Goal: Information Seeking & Learning: Check status

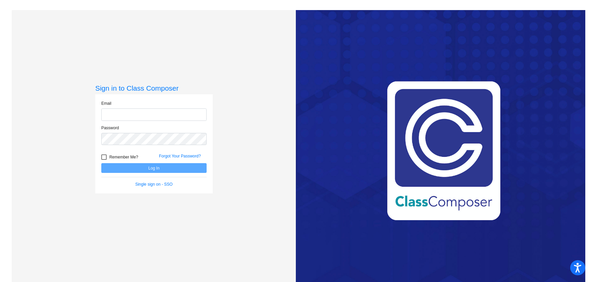
type input "[PERSON_NAME][EMAIL_ADDRESS][PERSON_NAME][DOMAIN_NAME]"
click at [110, 171] on button "Log In" at bounding box center [153, 168] width 105 height 10
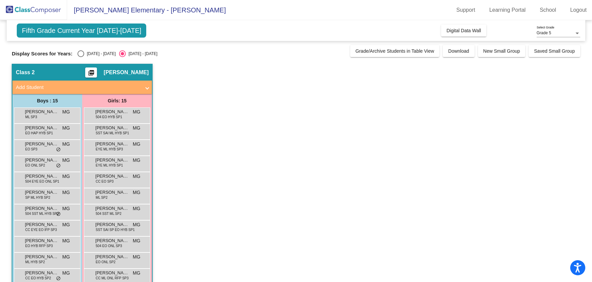
scroll to position [78, 0]
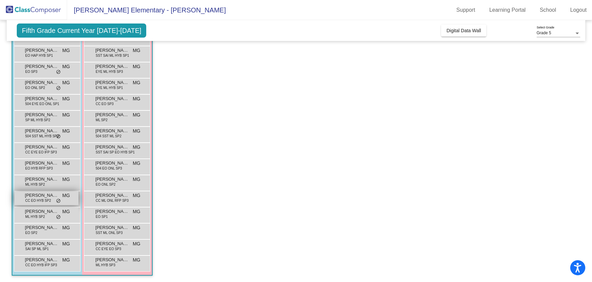
click at [44, 200] on span "CC EO HYB SP2" at bounding box center [38, 200] width 26 height 5
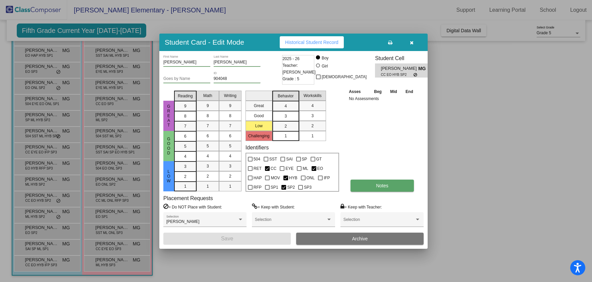
click at [355, 184] on button "Notes" at bounding box center [382, 186] width 63 height 12
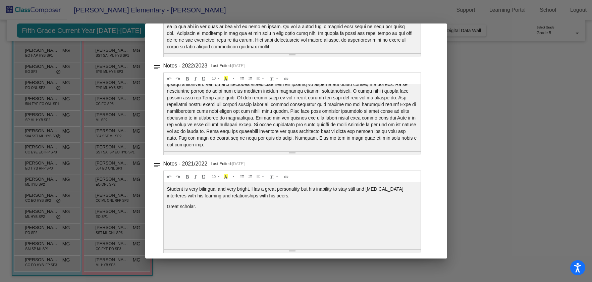
scroll to position [0, 0]
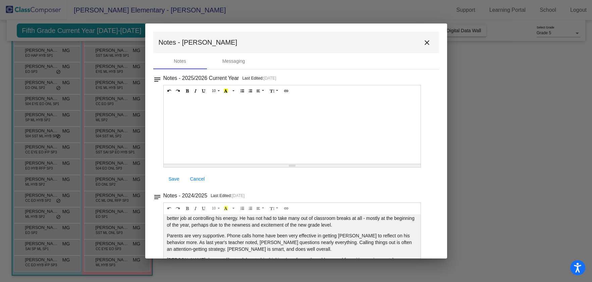
click at [428, 43] on mat-icon "close" at bounding box center [427, 43] width 8 height 8
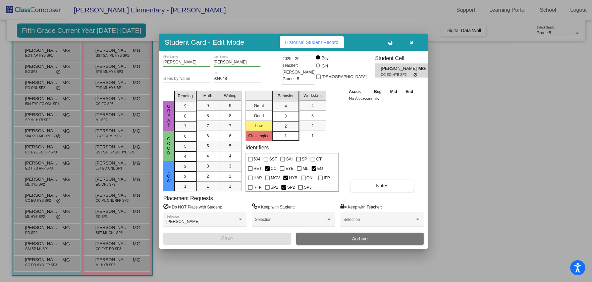
click at [330, 42] on span "Historical Student Record" at bounding box center [311, 42] width 53 height 5
click at [415, 46] on button "button" at bounding box center [411, 42] width 21 height 12
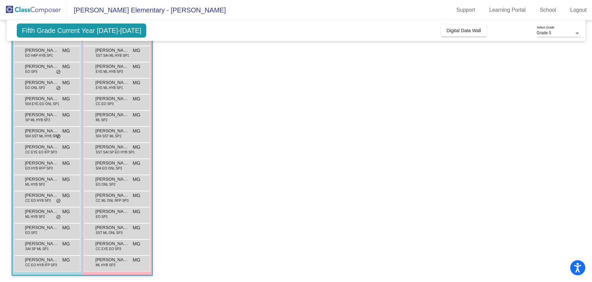
click at [172, 243] on app-classroom "Class 2 picture_as_pdf [PERSON_NAME] Add Student First Name Last Name Student I…" at bounding box center [296, 134] width 569 height 296
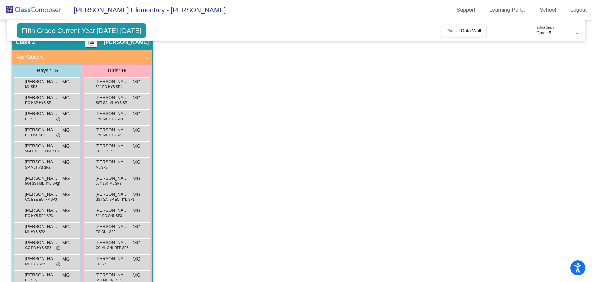
scroll to position [30, 0]
click at [45, 166] on span "SP ML HYB SP2" at bounding box center [37, 167] width 25 height 5
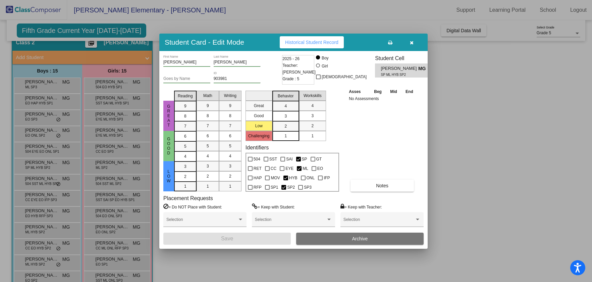
click at [413, 40] on span "button" at bounding box center [412, 42] width 4 height 5
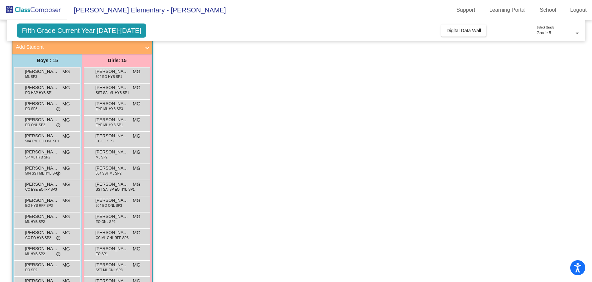
scroll to position [39, 0]
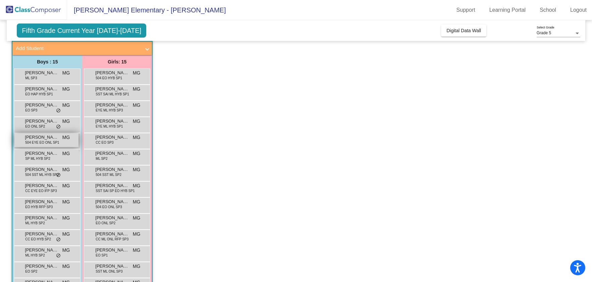
click at [45, 135] on span "[PERSON_NAME]" at bounding box center [42, 137] width 34 height 7
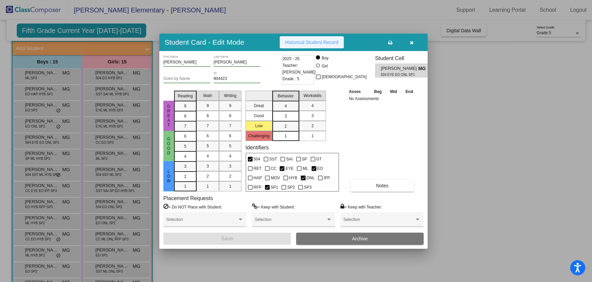
click at [314, 45] on button "Historical Student Record" at bounding box center [312, 42] width 64 height 12
click at [410, 41] on icon "button" at bounding box center [412, 42] width 4 height 5
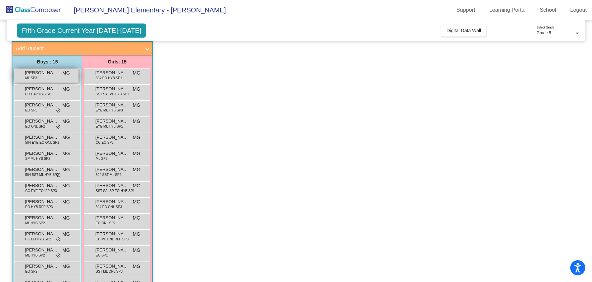
click at [50, 78] on div "[PERSON_NAME] [PERSON_NAME] SP3 MG lock do_not_disturb_alt" at bounding box center [46, 76] width 64 height 14
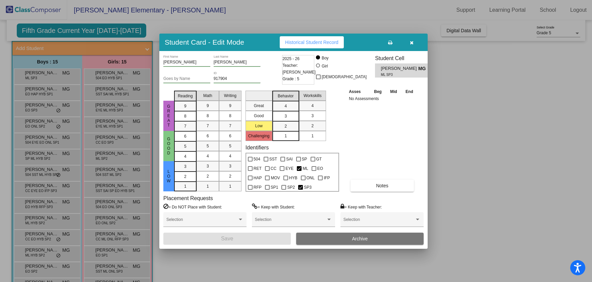
click at [413, 44] on icon "button" at bounding box center [412, 42] width 4 height 5
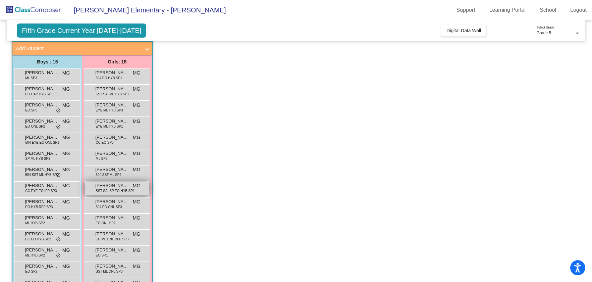
click at [113, 185] on span "[PERSON_NAME]" at bounding box center [112, 185] width 34 height 7
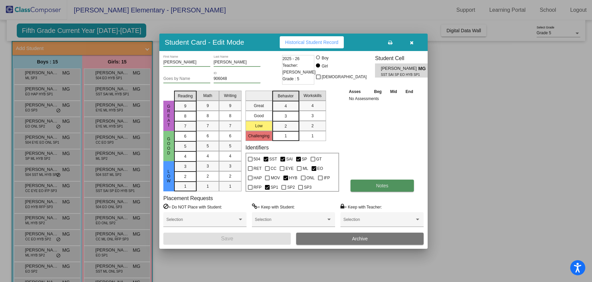
click at [375, 188] on button "Notes" at bounding box center [382, 186] width 63 height 12
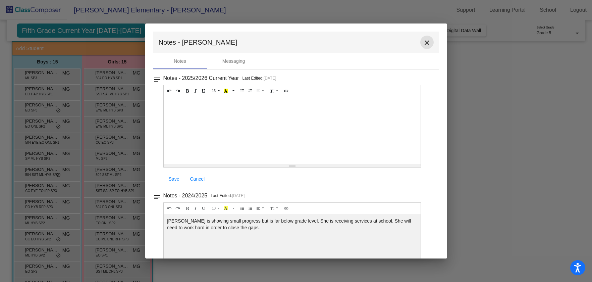
click at [430, 41] on button "close" at bounding box center [427, 42] width 13 height 13
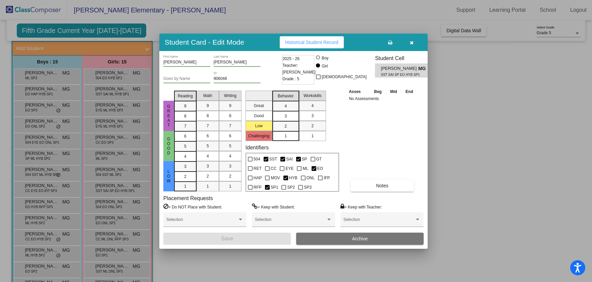
click at [339, 41] on span "Historical Student Record" at bounding box center [311, 42] width 53 height 5
click at [414, 41] on button "button" at bounding box center [411, 42] width 21 height 12
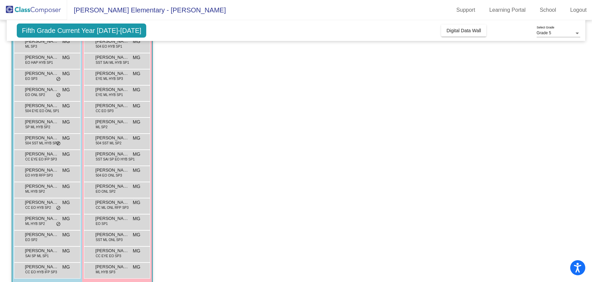
scroll to position [74, 0]
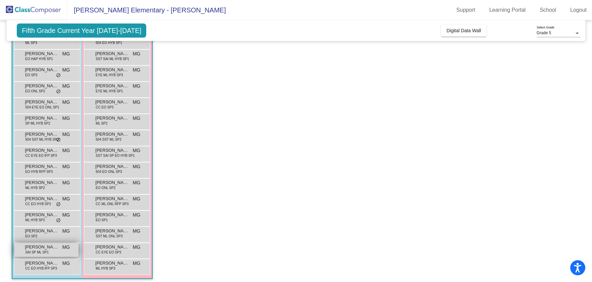
click at [35, 248] on span "[PERSON_NAME]" at bounding box center [42, 247] width 34 height 7
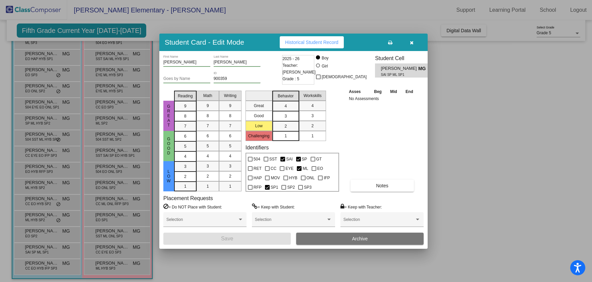
click at [321, 40] on span "Historical Student Record" at bounding box center [311, 42] width 53 height 5
click at [415, 41] on button "button" at bounding box center [411, 42] width 21 height 12
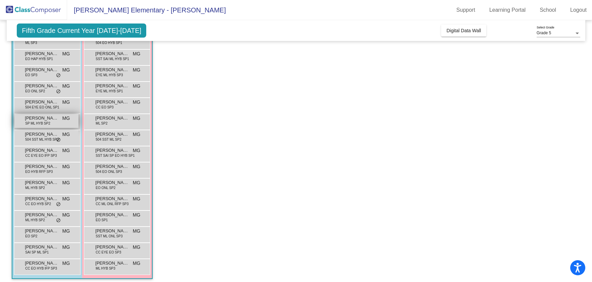
click at [52, 122] on div "[PERSON_NAME] SP ML HYB SP2 MG lock do_not_disturb_alt" at bounding box center [46, 121] width 64 height 14
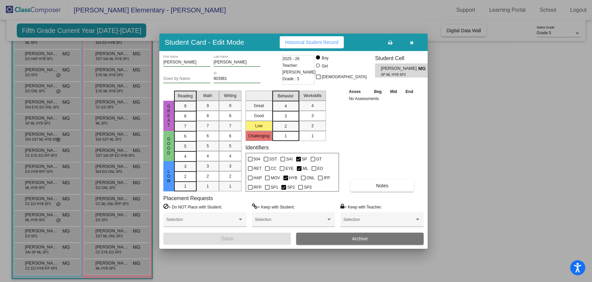
click at [314, 43] on span "Historical Student Record" at bounding box center [311, 42] width 53 height 5
click at [411, 46] on button "button" at bounding box center [411, 42] width 21 height 12
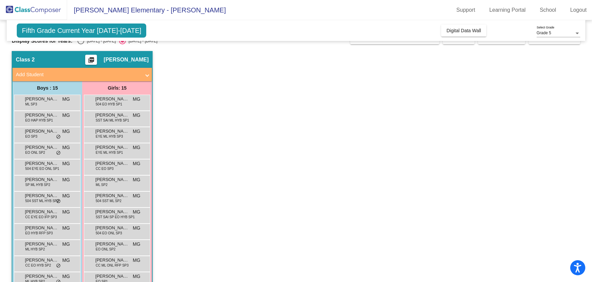
scroll to position [9, 0]
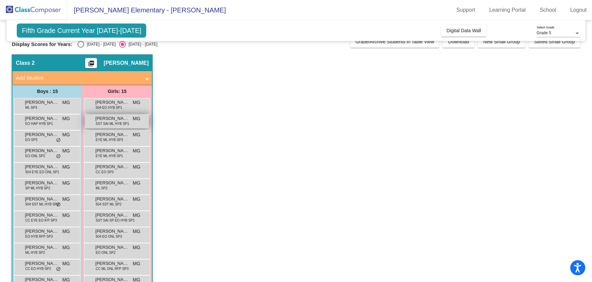
click at [122, 122] on span "SST SAI ML HYB SP1" at bounding box center [112, 123] width 33 height 5
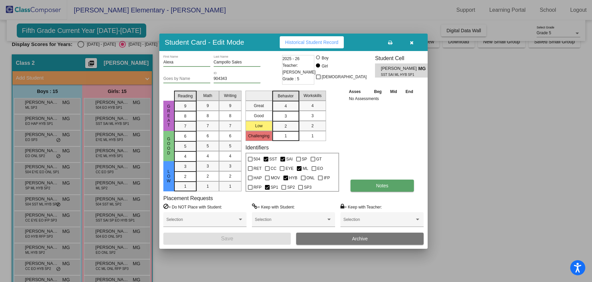
click at [355, 182] on button "Notes" at bounding box center [382, 186] width 63 height 12
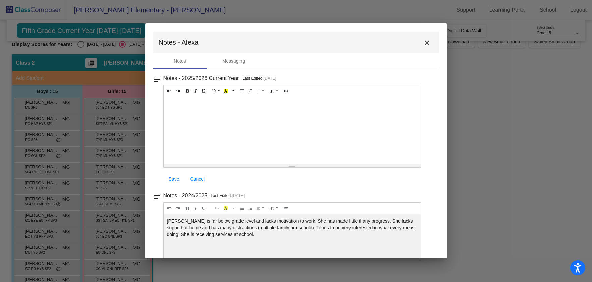
click at [425, 41] on mat-icon "close" at bounding box center [427, 43] width 8 height 8
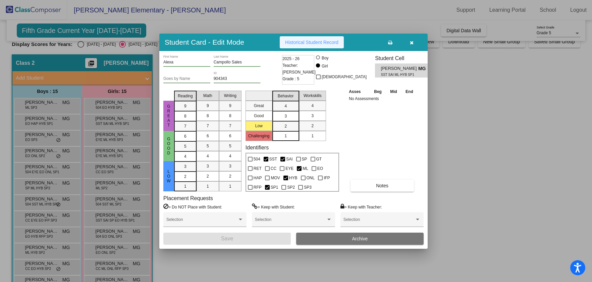
click at [312, 40] on span "Historical Student Record" at bounding box center [311, 42] width 53 height 5
click at [412, 42] on icon "button" at bounding box center [412, 42] width 4 height 5
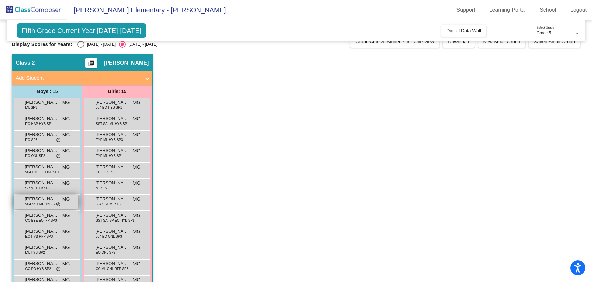
click at [46, 201] on span "[PERSON_NAME]" at bounding box center [42, 199] width 34 height 7
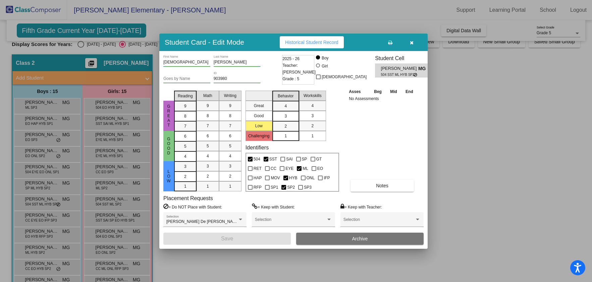
click at [306, 50] on div "Student Card - Edit Mode Historical Student Record" at bounding box center [293, 42] width 269 height 17
click at [305, 45] on span "Historical Student Record" at bounding box center [311, 42] width 53 height 5
click at [410, 42] on icon "button" at bounding box center [412, 42] width 4 height 5
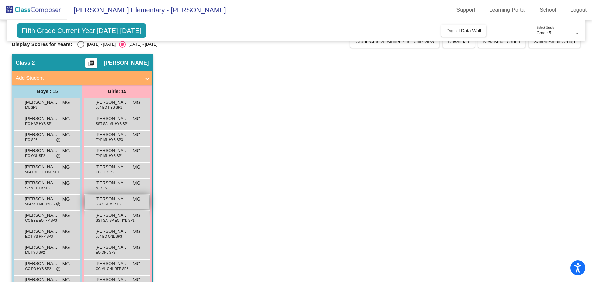
click at [115, 198] on span "[PERSON_NAME]" at bounding box center [112, 199] width 34 height 7
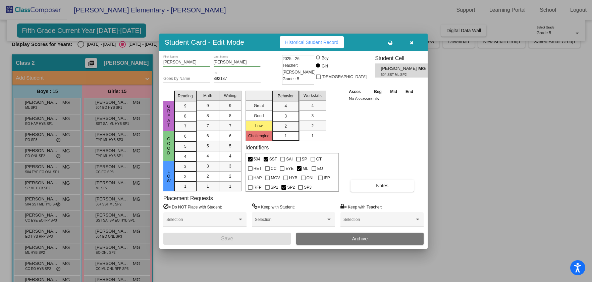
click at [323, 45] on button "Historical Student Record" at bounding box center [312, 42] width 64 height 12
click at [411, 50] on div "Student Card - Edit Mode Historical Student Record" at bounding box center [293, 42] width 269 height 17
click at [411, 48] on button "button" at bounding box center [411, 42] width 21 height 12
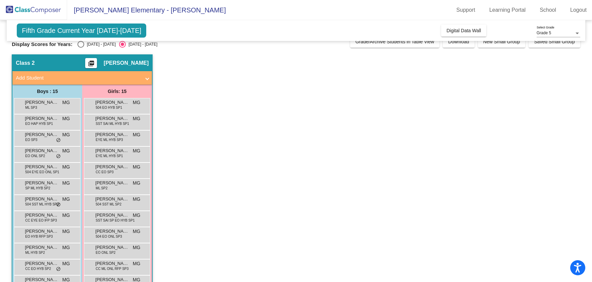
scroll to position [78, 0]
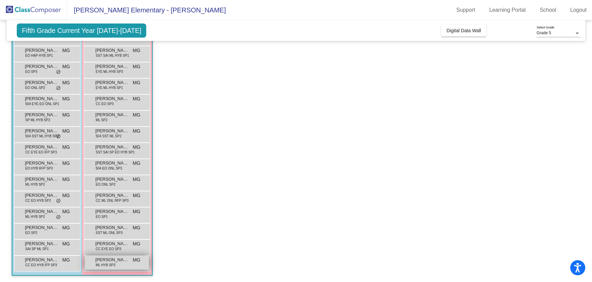
click at [121, 258] on span "[PERSON_NAME]" at bounding box center [112, 259] width 34 height 7
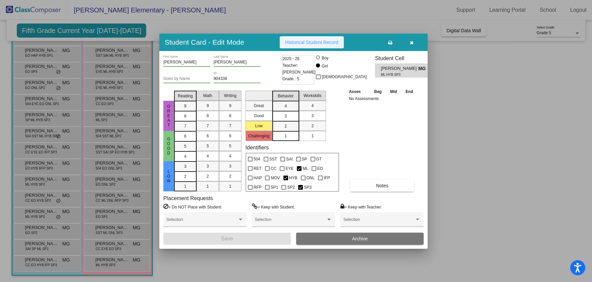
click at [323, 43] on span "Historical Student Record" at bounding box center [311, 42] width 53 height 5
click at [412, 43] on icon "button" at bounding box center [412, 42] width 4 height 5
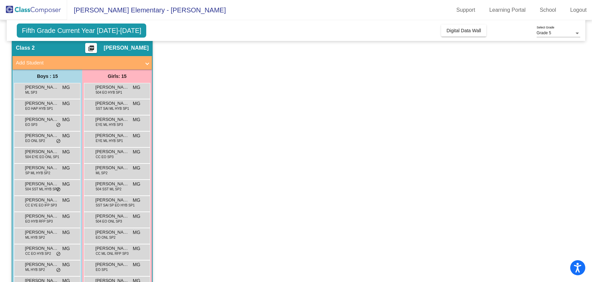
scroll to position [25, 0]
click at [115, 155] on div "[PERSON_NAME] CC EO SP3 MG lock do_not_disturb_alt" at bounding box center [117, 154] width 64 height 14
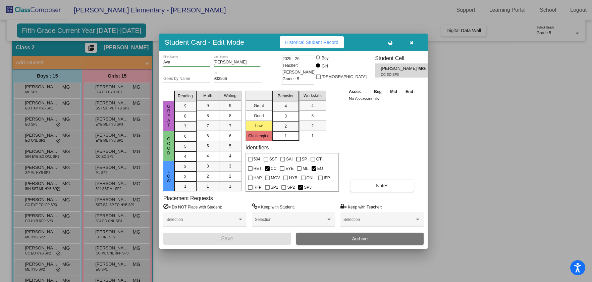
click at [316, 43] on span "Historical Student Record" at bounding box center [311, 42] width 53 height 5
click at [412, 40] on icon "button" at bounding box center [412, 42] width 4 height 5
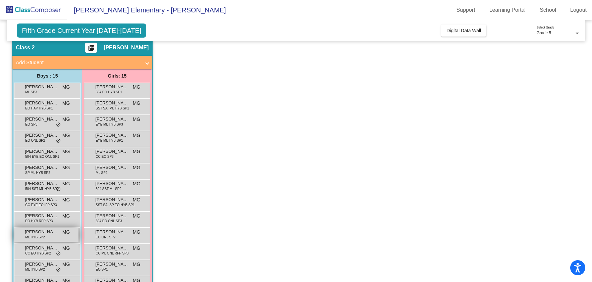
scroll to position [78, 0]
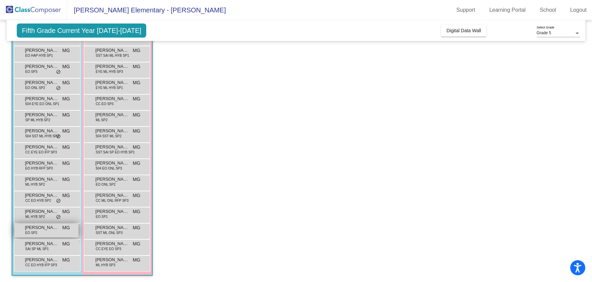
click at [48, 228] on span "[PERSON_NAME]" at bounding box center [42, 227] width 34 height 7
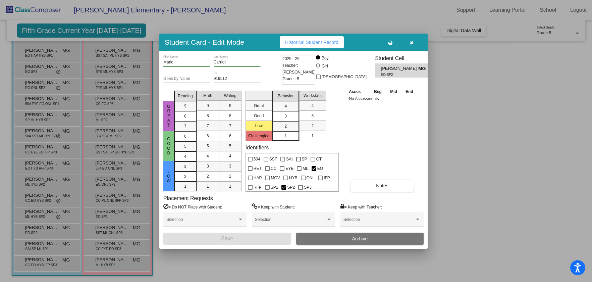
click at [320, 42] on span "Historical Student Record" at bounding box center [311, 42] width 53 height 5
click at [416, 48] on button "button" at bounding box center [411, 42] width 21 height 12
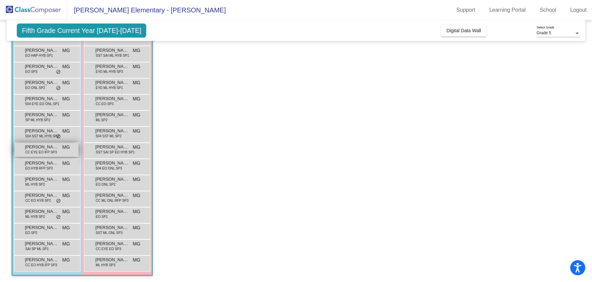
click at [50, 150] on span "CC EYE EO IFP SP3" at bounding box center [41, 152] width 32 height 5
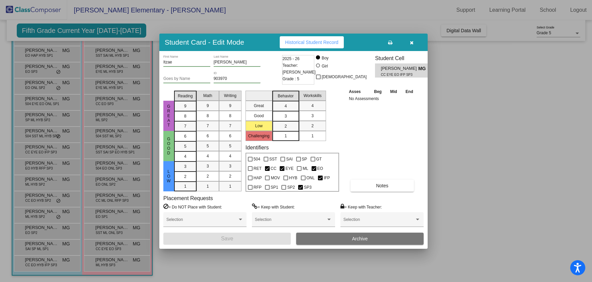
click at [307, 44] on span "Historical Student Record" at bounding box center [311, 42] width 53 height 5
click at [410, 39] on button "button" at bounding box center [411, 42] width 21 height 12
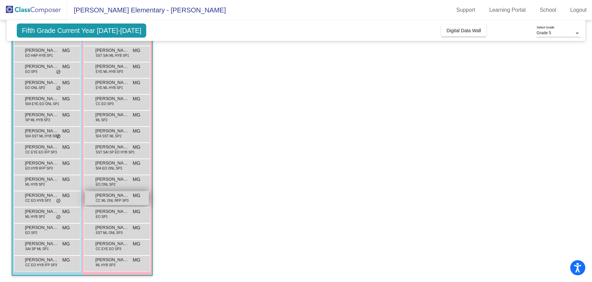
click at [111, 200] on span "CC ML ONL RFP SP3" at bounding box center [112, 200] width 33 height 5
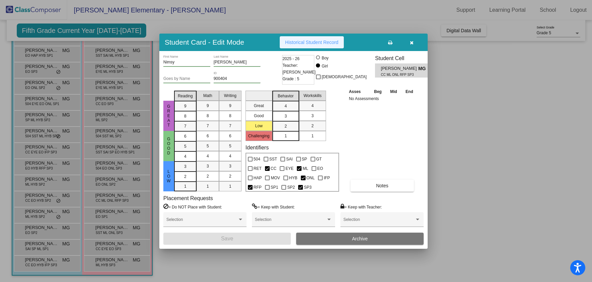
click at [307, 47] on button "Historical Student Record" at bounding box center [312, 42] width 64 height 12
click at [414, 41] on button "button" at bounding box center [411, 42] width 21 height 12
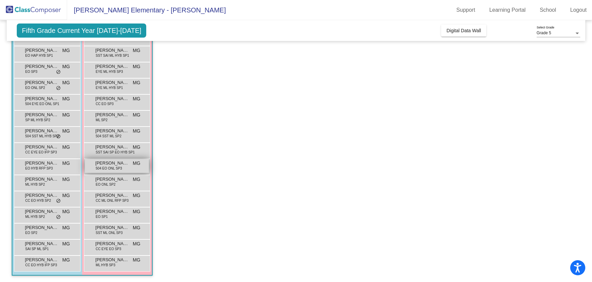
click at [118, 166] on span "504 EO ONL SP3" at bounding box center [109, 168] width 27 height 5
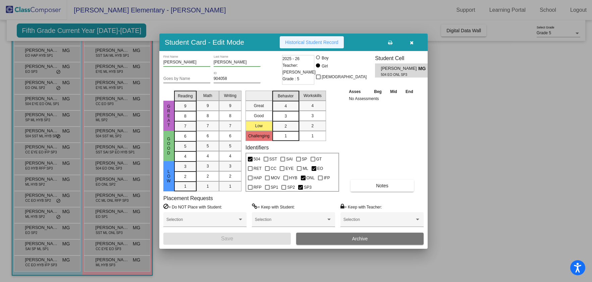
click at [297, 46] on button "Historical Student Record" at bounding box center [312, 42] width 64 height 12
click at [414, 42] on button "button" at bounding box center [411, 42] width 21 height 12
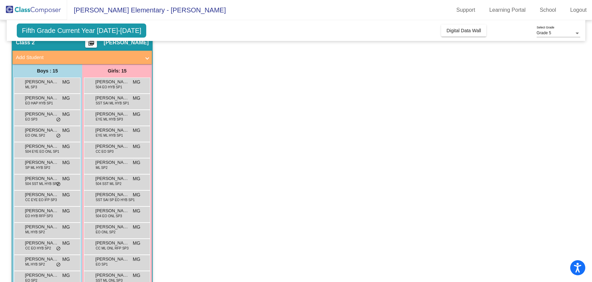
scroll to position [29, 0]
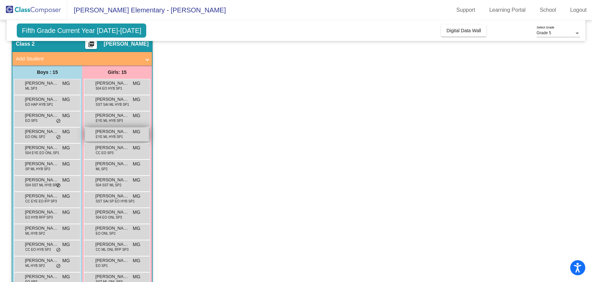
click at [121, 133] on span "[PERSON_NAME]" at bounding box center [112, 131] width 34 height 7
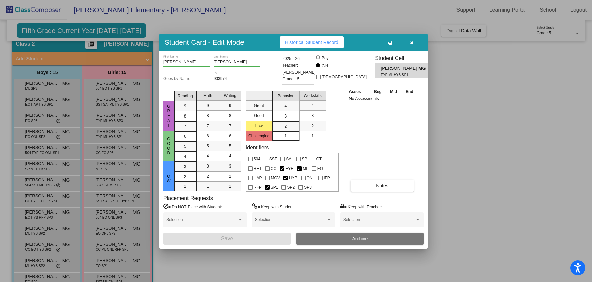
click at [299, 46] on button "Historical Student Record" at bounding box center [312, 42] width 64 height 12
click at [411, 45] on icon "button" at bounding box center [412, 42] width 4 height 5
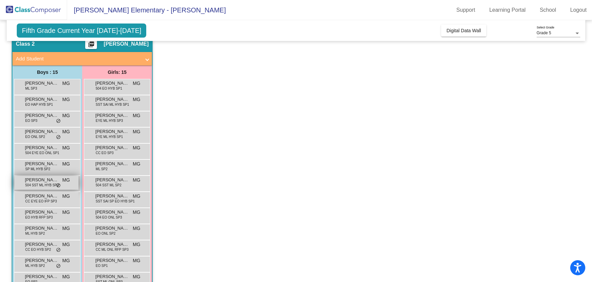
click at [44, 179] on span "[PERSON_NAME]" at bounding box center [42, 180] width 34 height 7
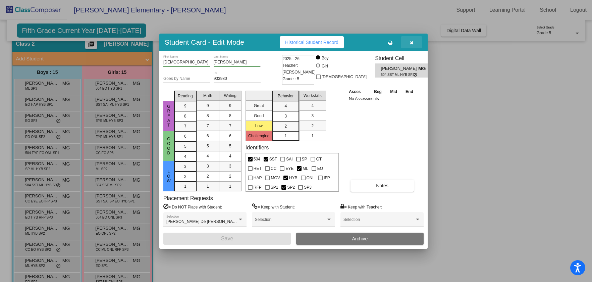
click at [422, 45] on button "button" at bounding box center [411, 42] width 21 height 12
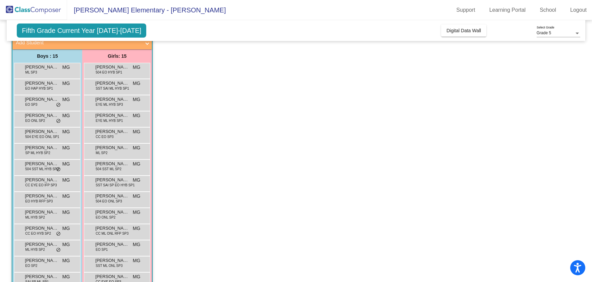
scroll to position [46, 0]
click at [114, 211] on span "[PERSON_NAME]" at bounding box center [112, 211] width 34 height 7
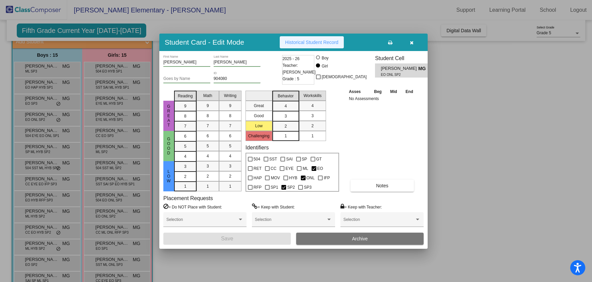
click at [287, 43] on span "Historical Student Record" at bounding box center [311, 42] width 53 height 5
click at [413, 46] on button "button" at bounding box center [411, 42] width 21 height 12
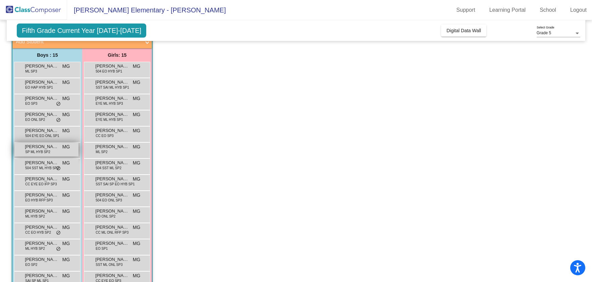
click at [50, 148] on span "[PERSON_NAME]" at bounding box center [42, 146] width 34 height 7
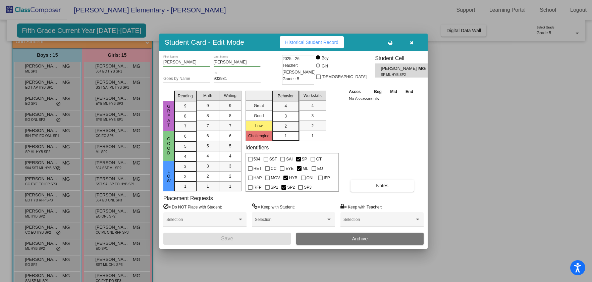
click at [333, 40] on span "Historical Student Record" at bounding box center [311, 42] width 53 height 5
click at [413, 45] on icon "button" at bounding box center [412, 42] width 4 height 5
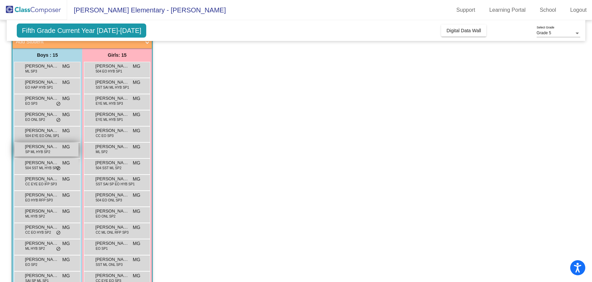
click at [47, 152] on span "SP ML HYB SP2" at bounding box center [37, 151] width 25 height 5
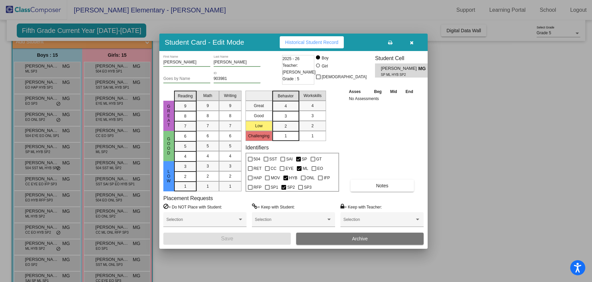
click at [333, 41] on span "Historical Student Record" at bounding box center [311, 42] width 53 height 5
click at [414, 40] on icon "button" at bounding box center [412, 42] width 4 height 5
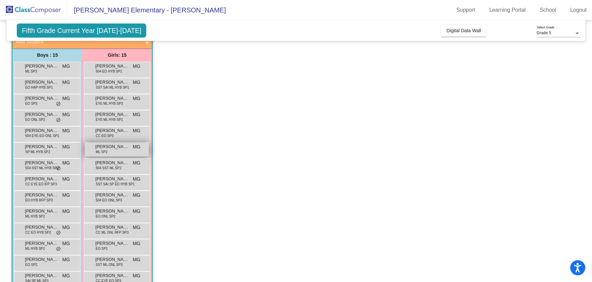
click at [113, 145] on span "[PERSON_NAME]" at bounding box center [112, 146] width 34 height 7
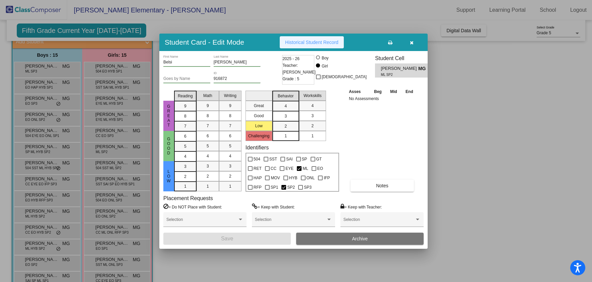
click at [301, 40] on span "Historical Student Record" at bounding box center [311, 42] width 53 height 5
click at [416, 43] on button "button" at bounding box center [411, 42] width 21 height 12
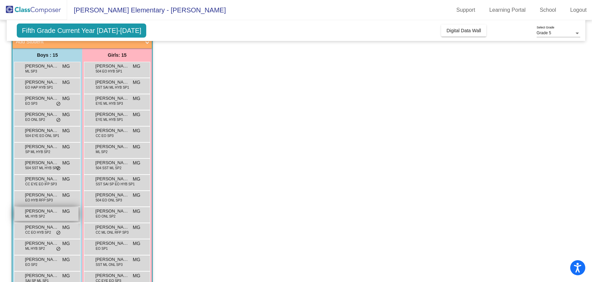
click at [43, 211] on span "[PERSON_NAME]" at bounding box center [42, 211] width 34 height 7
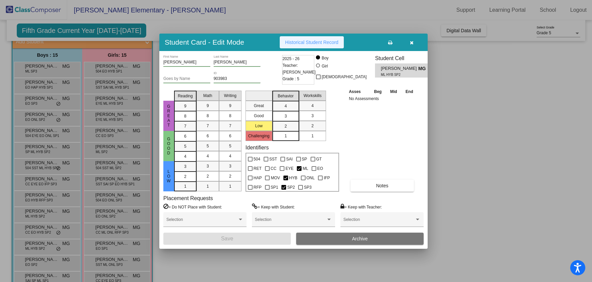
click at [305, 41] on span "Historical Student Record" at bounding box center [311, 42] width 53 height 5
click at [413, 38] on button "button" at bounding box center [411, 42] width 21 height 12
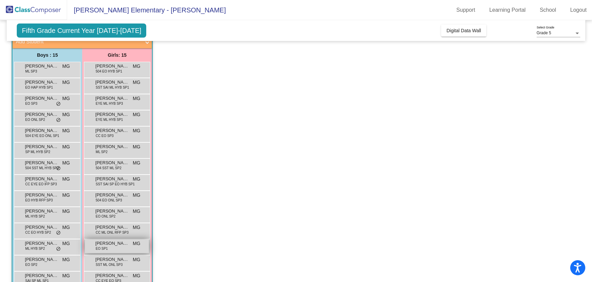
click at [115, 245] on span "[PERSON_NAME] [PERSON_NAME]" at bounding box center [112, 243] width 34 height 7
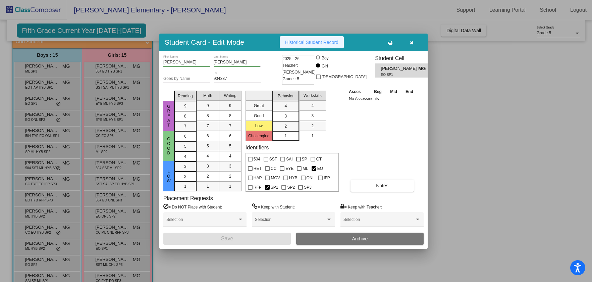
click at [316, 46] on button "Historical Student Record" at bounding box center [312, 42] width 64 height 12
click at [415, 45] on button "button" at bounding box center [411, 42] width 21 height 12
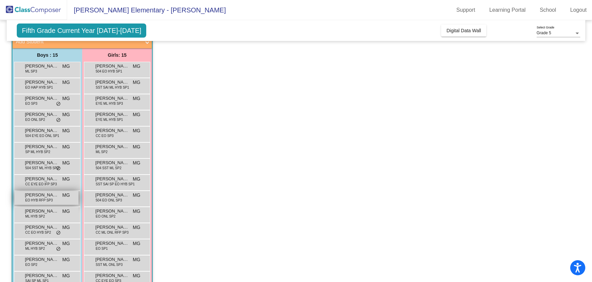
click at [37, 200] on span "EO HYB RFP SP3" at bounding box center [39, 200] width 28 height 5
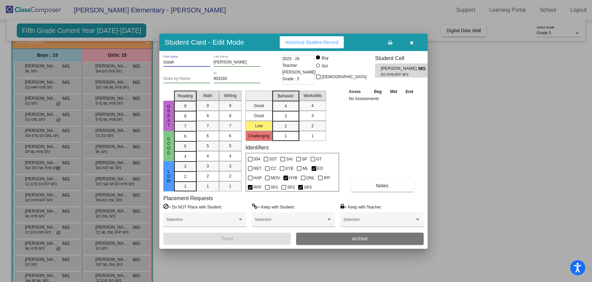
drag, startPoint x: 188, startPoint y: 61, endPoint x: 162, endPoint y: 60, distance: 26.5
click at [162, 60] on div "Izaiah First Name [PERSON_NAME] Last Name Goes by Name 903160 ID 2025 - 26 Teac…" at bounding box center [293, 150] width 269 height 198
click at [291, 45] on span "Historical Student Record" at bounding box center [311, 42] width 53 height 5
click at [413, 41] on icon "button" at bounding box center [412, 42] width 4 height 5
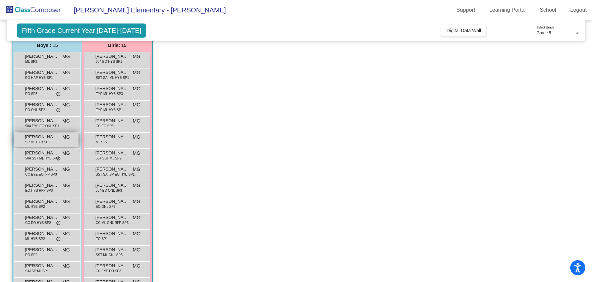
scroll to position [55, 0]
click at [44, 106] on span "[PERSON_NAME]" at bounding box center [42, 105] width 34 height 7
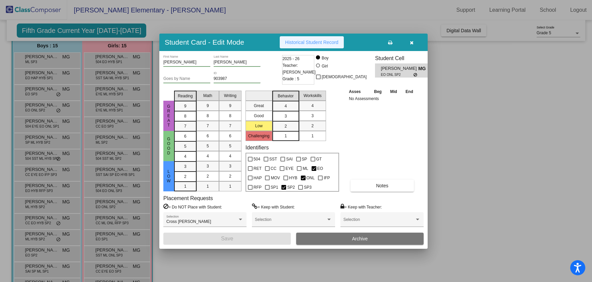
click at [308, 40] on span "Historical Student Record" at bounding box center [311, 42] width 53 height 5
click at [413, 40] on icon "button" at bounding box center [412, 42] width 4 height 5
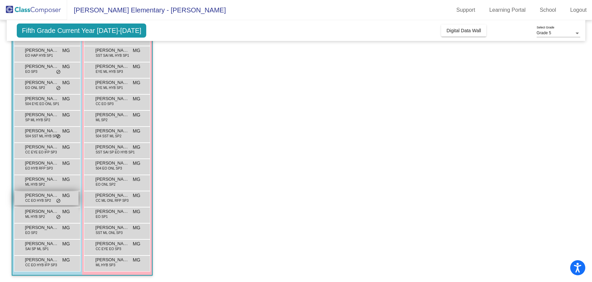
scroll to position [42, 0]
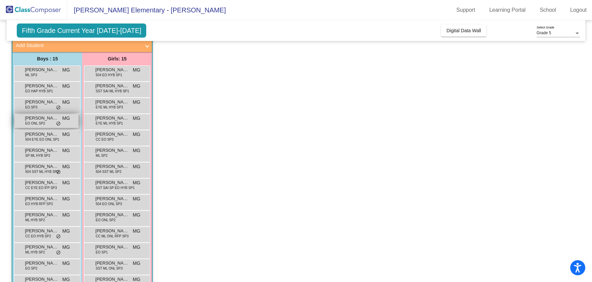
click at [41, 121] on span "EO ONL SP2" at bounding box center [35, 123] width 20 height 5
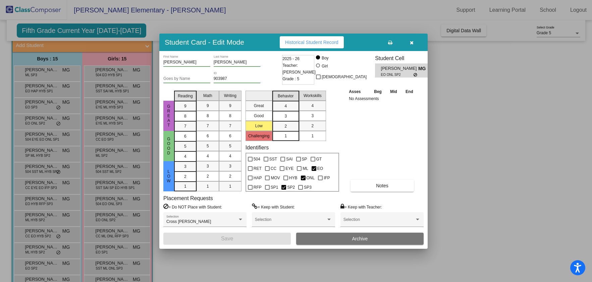
click at [307, 47] on button "Historical Student Record" at bounding box center [312, 42] width 64 height 12
click at [420, 42] on button "button" at bounding box center [411, 42] width 21 height 12
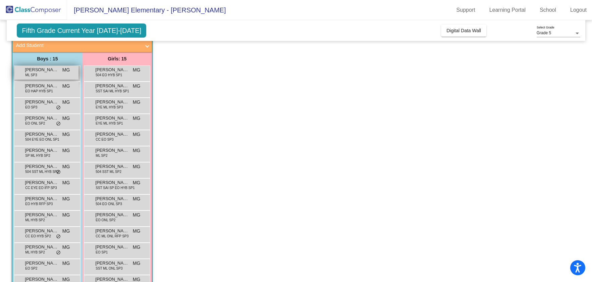
click at [54, 69] on span "[PERSON_NAME]" at bounding box center [42, 69] width 34 height 7
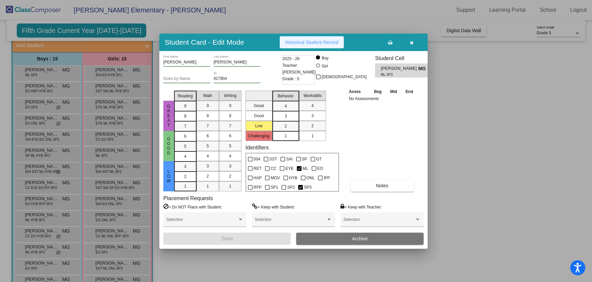
click at [305, 39] on button "Historical Student Record" at bounding box center [312, 42] width 64 height 12
click at [420, 45] on button "button" at bounding box center [411, 42] width 21 height 12
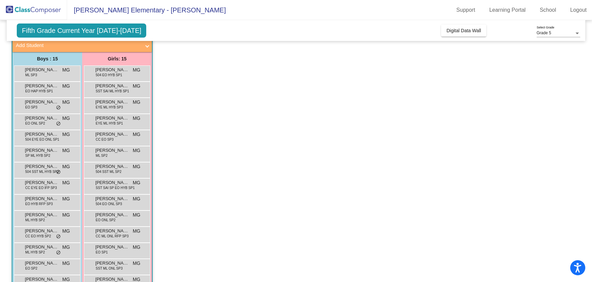
scroll to position [78, 0]
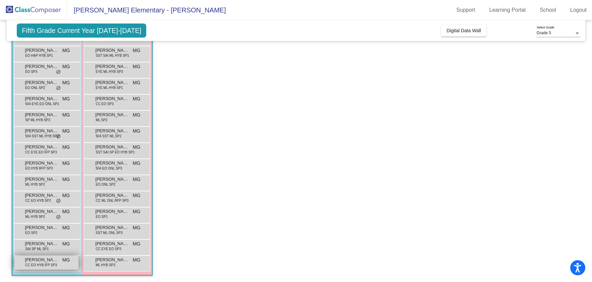
click at [42, 266] on span "CC EO HYB IFP SP3" at bounding box center [41, 264] width 32 height 5
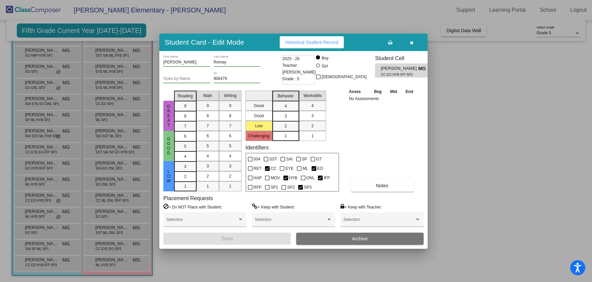
click at [310, 38] on button "Historical Student Record" at bounding box center [312, 42] width 64 height 12
click at [413, 40] on icon "button" at bounding box center [412, 42] width 4 height 5
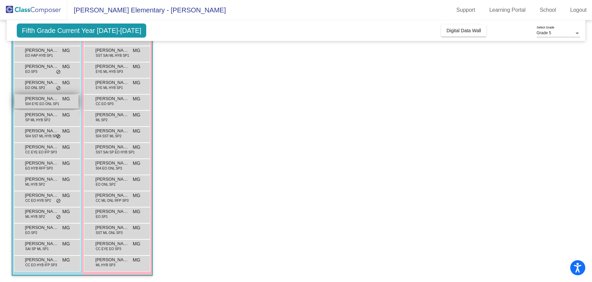
click at [41, 101] on span "504 EYE EO ONL SP1" at bounding box center [42, 103] width 34 height 5
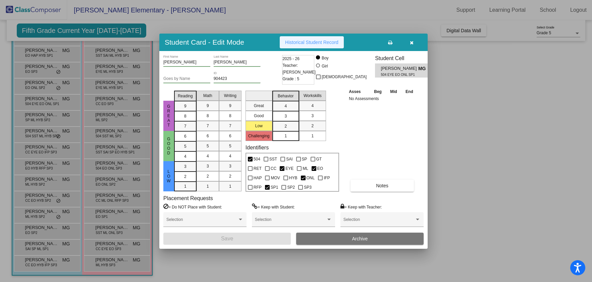
click at [321, 42] on span "Historical Student Record" at bounding box center [311, 42] width 53 height 5
click at [417, 47] on button "button" at bounding box center [411, 42] width 21 height 12
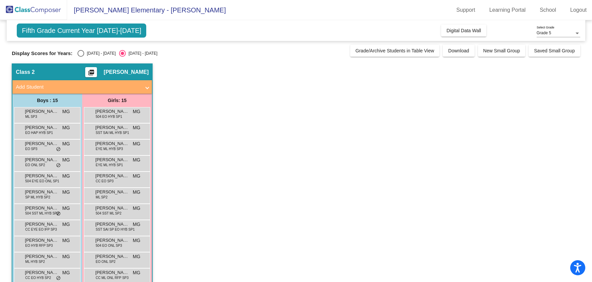
scroll to position [0, 0]
click at [35, 136] on div "[PERSON_NAME] EO HAP HYB SP1 MG lock do_not_disturb_alt" at bounding box center [46, 131] width 64 height 14
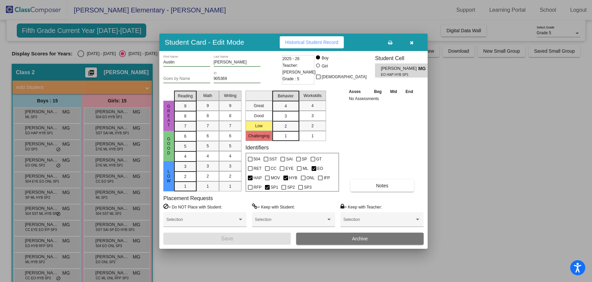
click at [309, 42] on span "Historical Student Record" at bounding box center [311, 42] width 53 height 5
click at [411, 38] on button "button" at bounding box center [411, 42] width 21 height 12
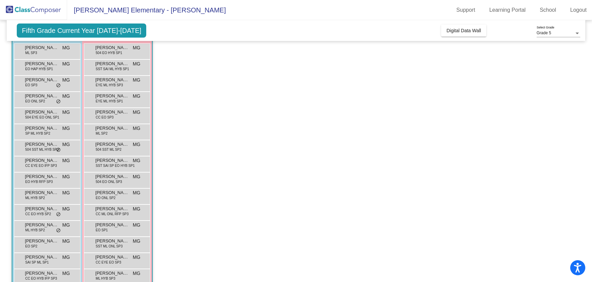
scroll to position [78, 0]
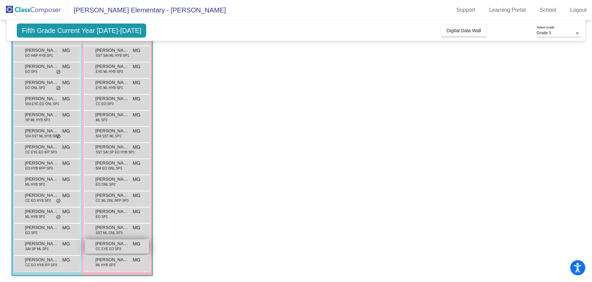
click at [122, 241] on span "[PERSON_NAME]" at bounding box center [112, 243] width 34 height 7
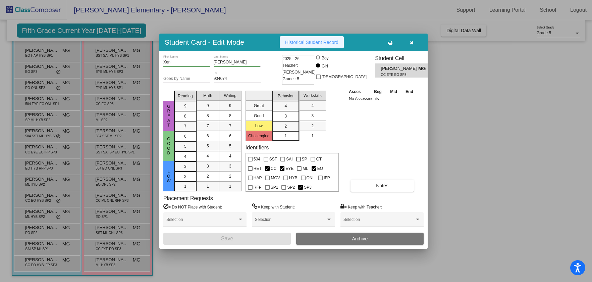
click at [306, 39] on button "Historical Student Record" at bounding box center [312, 42] width 64 height 12
click at [410, 44] on icon "button" at bounding box center [412, 42] width 4 height 5
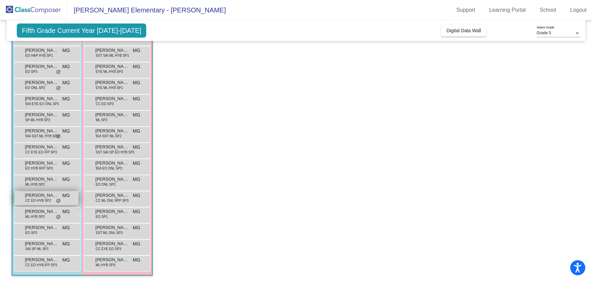
click at [43, 198] on span "CC EO HYB SP2" at bounding box center [38, 200] width 26 height 5
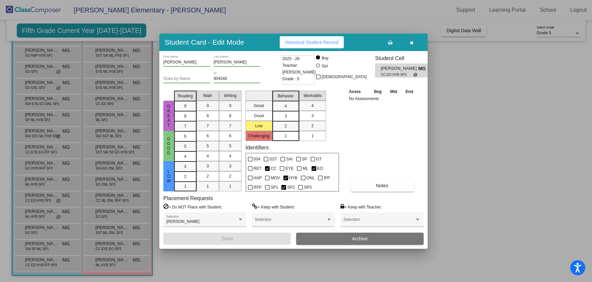
click at [324, 42] on span "Historical Student Record" at bounding box center [311, 42] width 53 height 5
click at [419, 43] on button "button" at bounding box center [411, 42] width 21 height 12
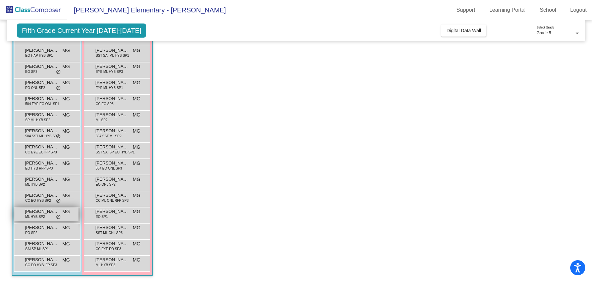
click at [46, 214] on span "[PERSON_NAME]" at bounding box center [42, 211] width 34 height 7
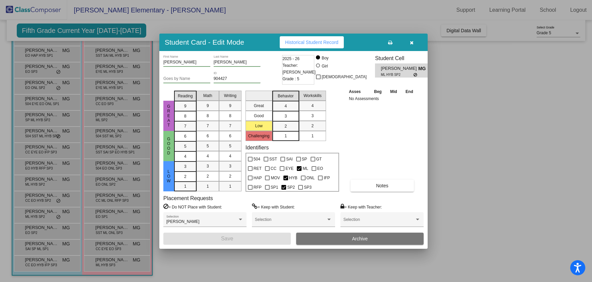
click at [293, 43] on span "Historical Student Record" at bounding box center [311, 42] width 53 height 5
click at [414, 43] on button "button" at bounding box center [411, 42] width 21 height 12
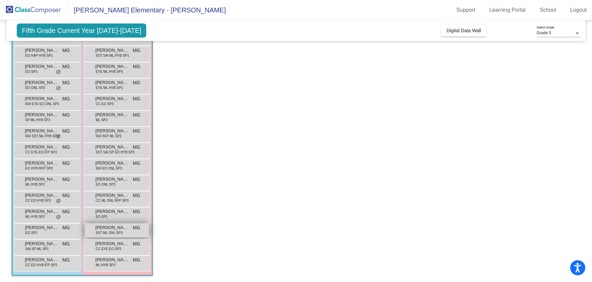
click at [110, 231] on span "SST ML ONL SP3" at bounding box center [109, 232] width 27 height 5
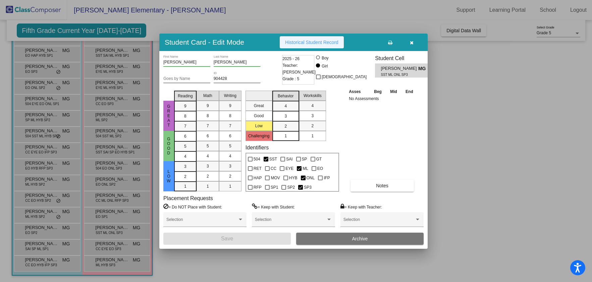
click at [296, 42] on span "Historical Student Record" at bounding box center [311, 42] width 53 height 5
click at [411, 40] on icon "button" at bounding box center [412, 42] width 4 height 5
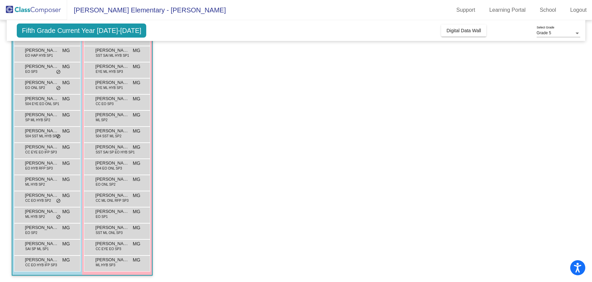
click at [175, 229] on app-classroom "Class 2 picture_as_pdf [PERSON_NAME] Add Student First Name Last Name Student I…" at bounding box center [296, 134] width 569 height 296
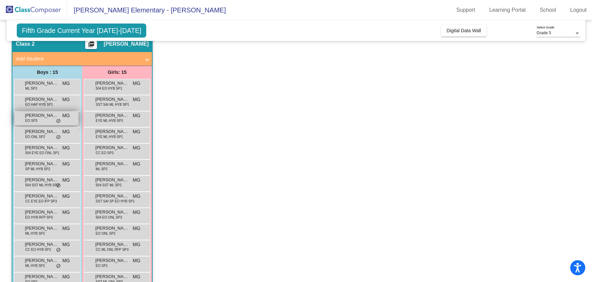
click at [44, 115] on span "[PERSON_NAME]" at bounding box center [42, 115] width 34 height 7
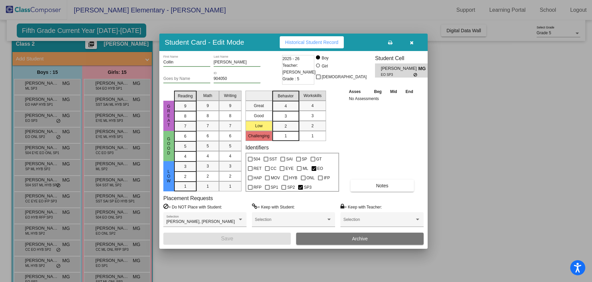
click at [303, 46] on button "Historical Student Record" at bounding box center [312, 42] width 64 height 12
click at [413, 45] on button "button" at bounding box center [411, 42] width 21 height 12
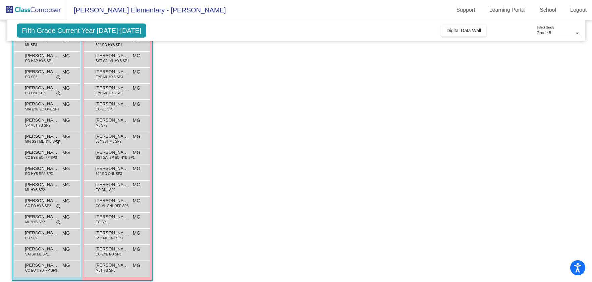
scroll to position [0, 0]
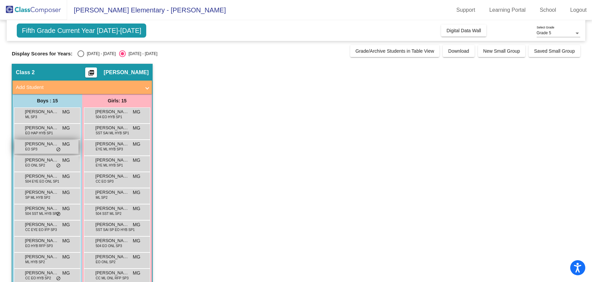
click at [49, 148] on div "[PERSON_NAME] EO SP3 MG lock do_not_disturb_alt" at bounding box center [46, 147] width 64 height 14
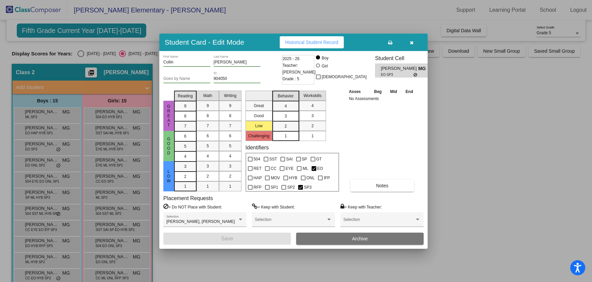
click at [308, 38] on button "Historical Student Record" at bounding box center [312, 42] width 64 height 12
click at [417, 45] on button "button" at bounding box center [411, 42] width 21 height 12
